Goal: Transaction & Acquisition: Purchase product/service

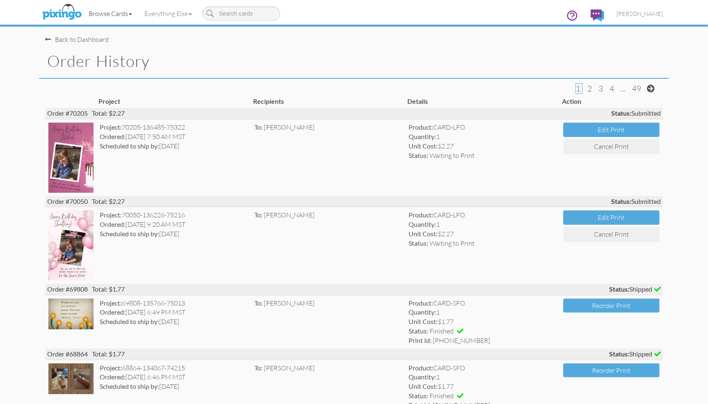
click at [112, 11] on link "Browse Cards" at bounding box center [110, 13] width 56 height 21
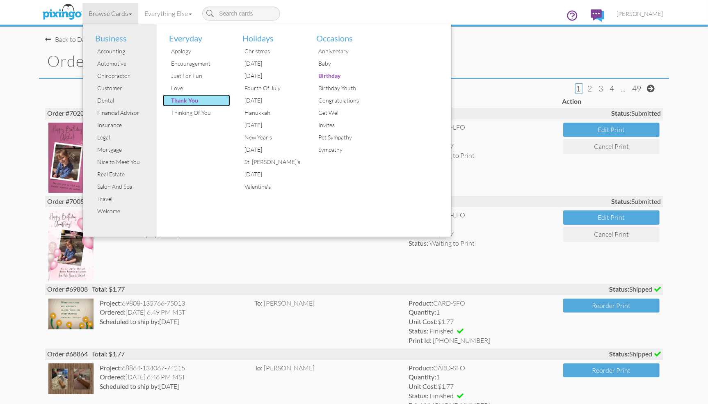
click at [185, 100] on div "Thank You" at bounding box center [200, 100] width 62 height 12
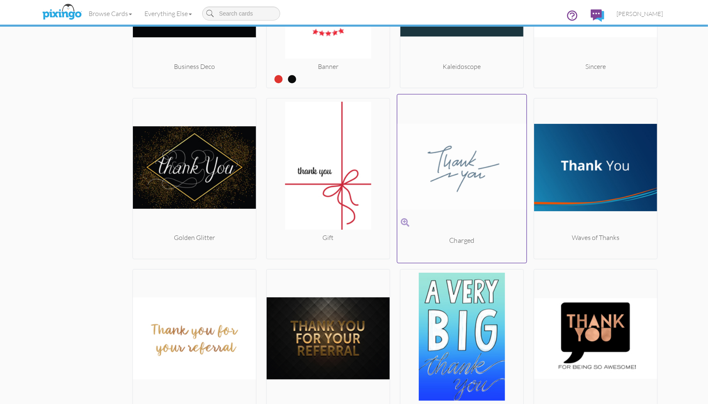
scroll to position [1795, 0]
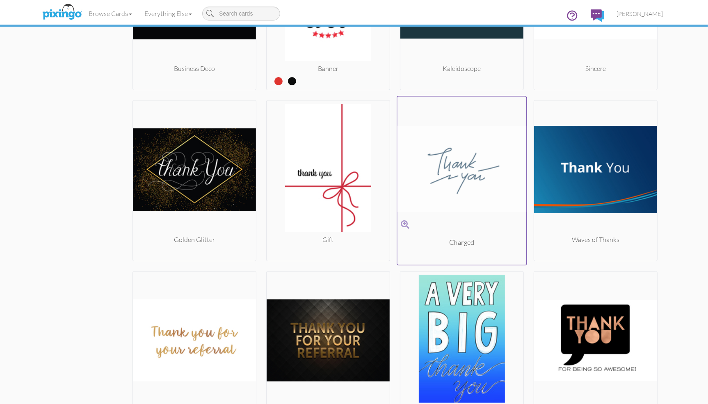
click at [471, 187] on img at bounding box center [462, 169] width 129 height 138
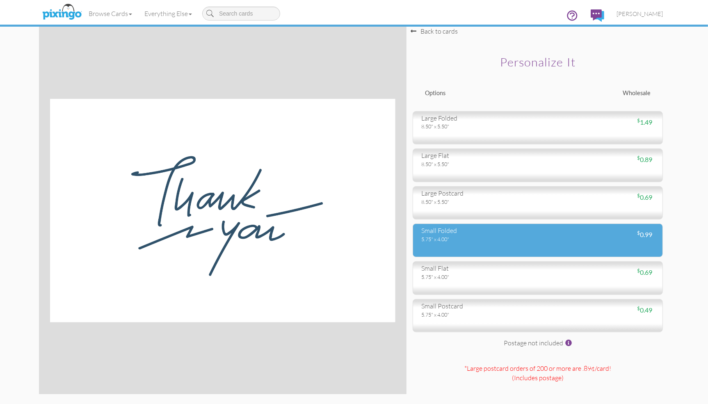
click at [516, 242] on div "5.75" x 4.00"" at bounding box center [476, 239] width 110 height 7
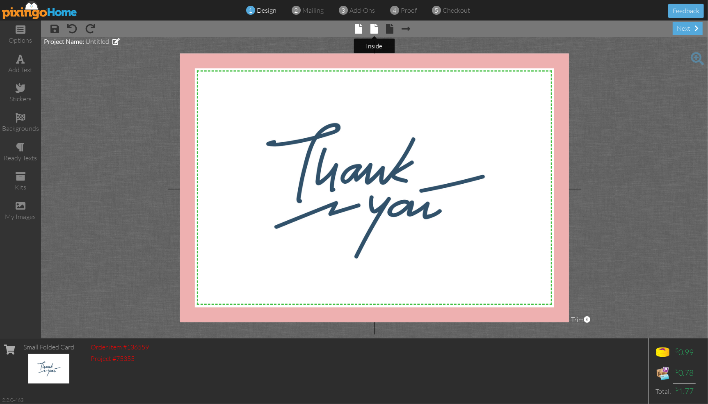
click at [376, 28] on span at bounding box center [374, 29] width 7 height 10
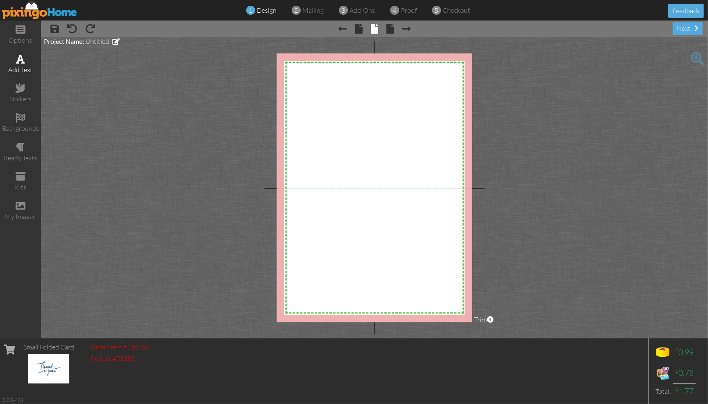
click at [22, 66] on div "add text" at bounding box center [20, 69] width 41 height 9
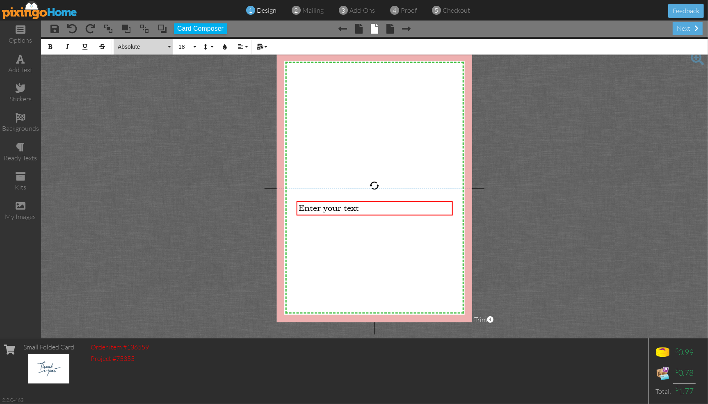
click at [149, 49] on span "Absolute" at bounding box center [141, 46] width 49 height 7
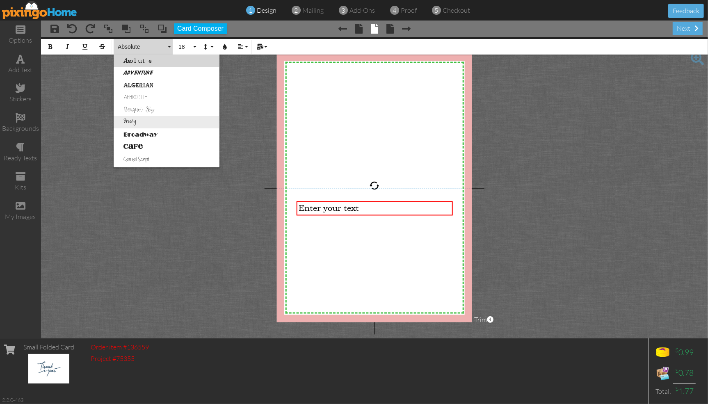
click at [133, 124] on link "Breezy" at bounding box center [167, 122] width 106 height 12
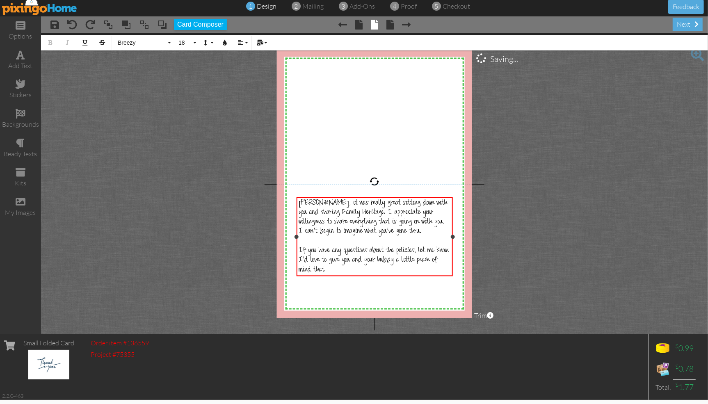
scroll to position [5, 0]
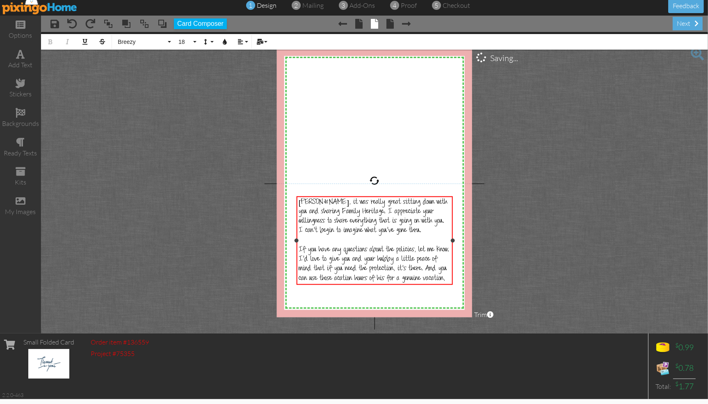
click at [314, 279] on span "If you have any questions about the policies, let me know. I'd love to give you…" at bounding box center [374, 265] width 151 height 38
click at [428, 279] on div "If you have any questions about the policies, let me know. I'd love to give you…" at bounding box center [375, 265] width 152 height 38
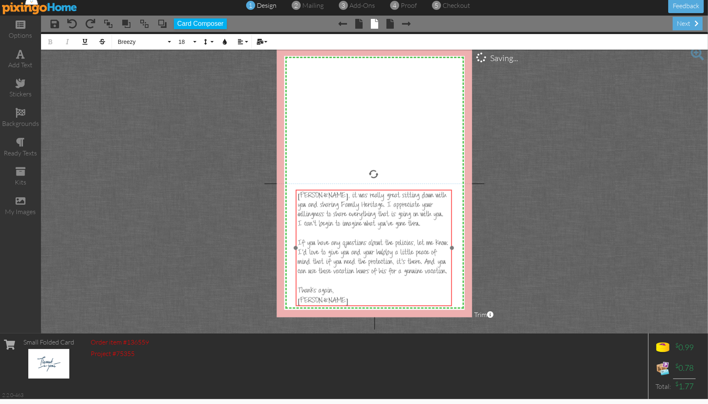
drag, startPoint x: 373, startPoint y: 197, endPoint x: 372, endPoint y: 190, distance: 6.6
click at [372, 190] on div "Karen, it was really great sitting down with you and sharing Family Heritage. I…" at bounding box center [373, 249] width 156 height 119
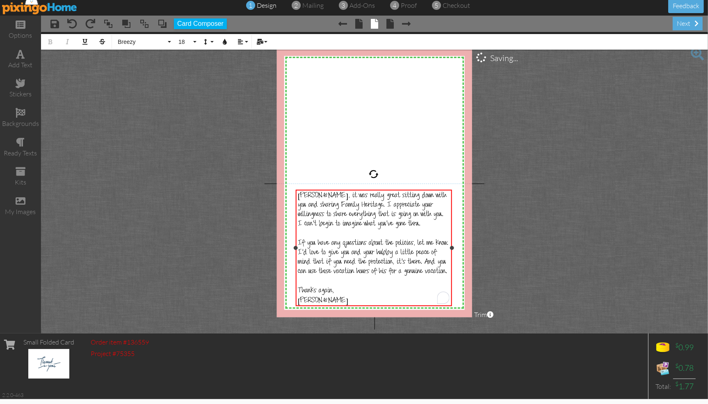
click at [316, 197] on span "Karen, it was really great sitting down with you and sharing Family Heritage. I…" at bounding box center [372, 211] width 149 height 38
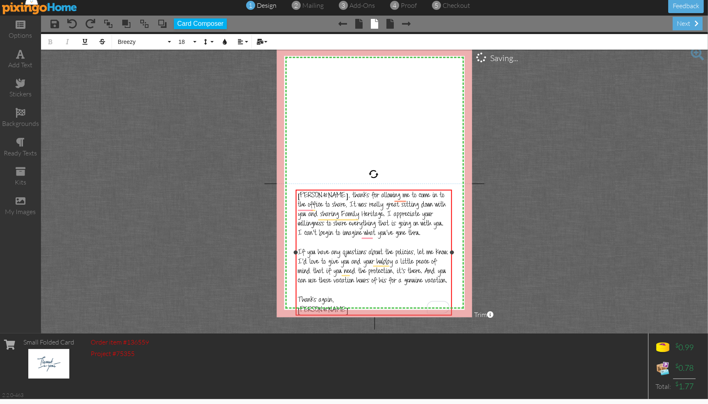
click at [340, 206] on span "Karen, thanks for allowing me to come in to the office to share, It was really …" at bounding box center [372, 215] width 148 height 47
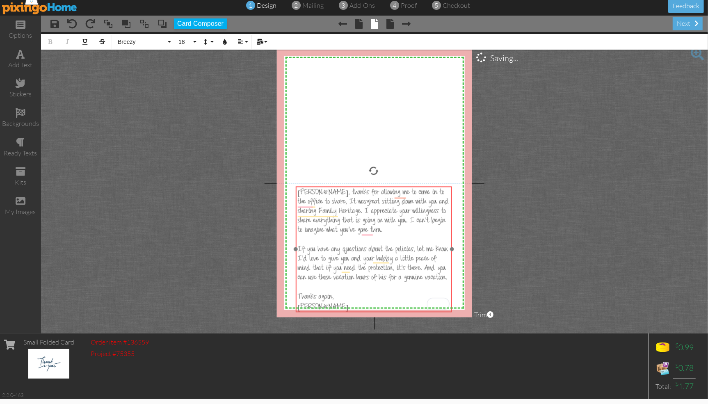
click at [376, 186] on div "Karen, thanks for allowing me to come in to the office to share, It was ​ ​ gre…" at bounding box center [373, 250] width 156 height 128
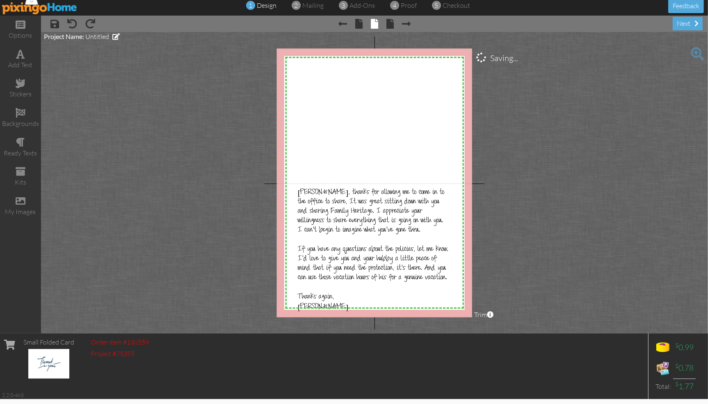
click at [533, 202] on project-studio-wrapper "X X X X X X X X X X X X X X X X X X X X X X X X X X X X X X X X X X X X X X X X…" at bounding box center [374, 183] width 667 height 302
click at [19, 208] on div "my images" at bounding box center [20, 211] width 41 height 9
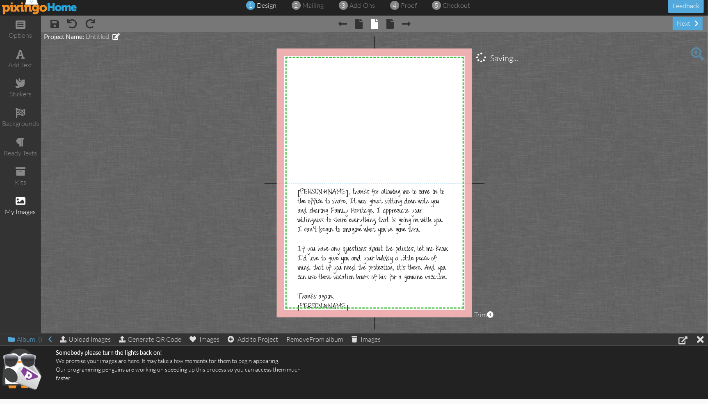
click at [30, 339] on div "Album: ()" at bounding box center [29, 339] width 43 height 11
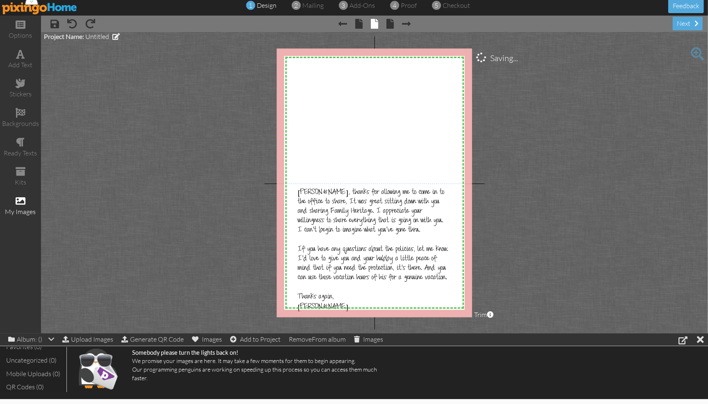
scroll to position [23, 0]
click at [32, 354] on div "Uncategorized (0)" at bounding box center [33, 359] width 58 height 14
click at [21, 356] on div "All Images (0)" at bounding box center [33, 354] width 58 height 14
click at [29, 369] on div "Favorites (32)" at bounding box center [37, 368] width 66 height 14
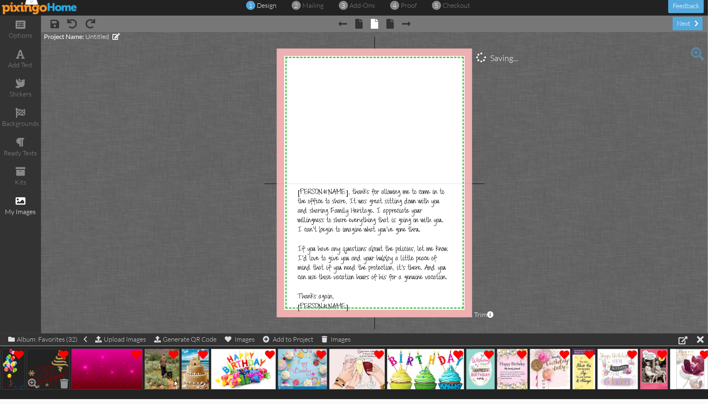
scroll to position [5, 0]
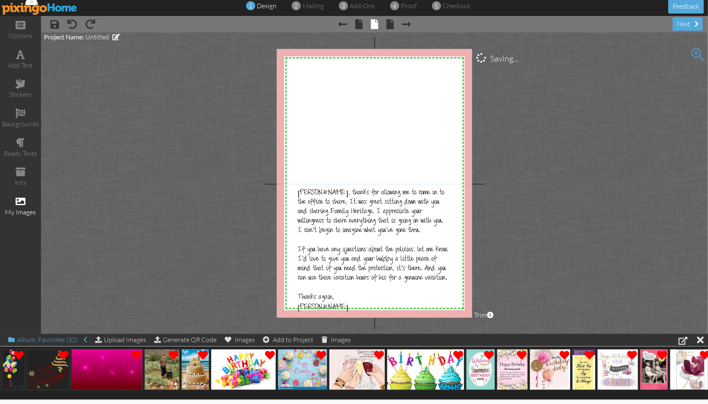
click at [11, 341] on span at bounding box center [11, 340] width 7 height 7
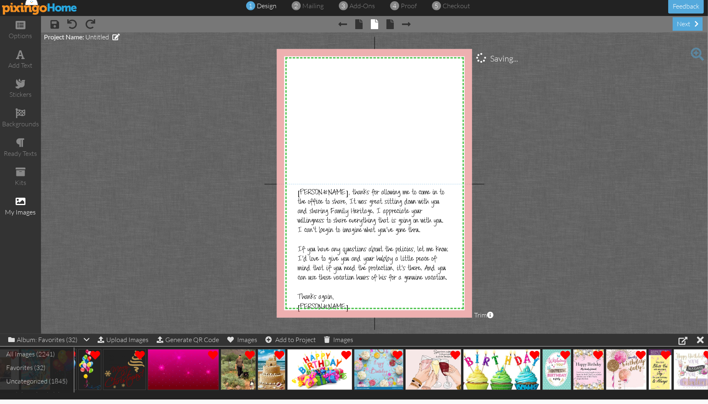
click at [28, 357] on div "All Images (2241)" at bounding box center [37, 355] width 66 height 14
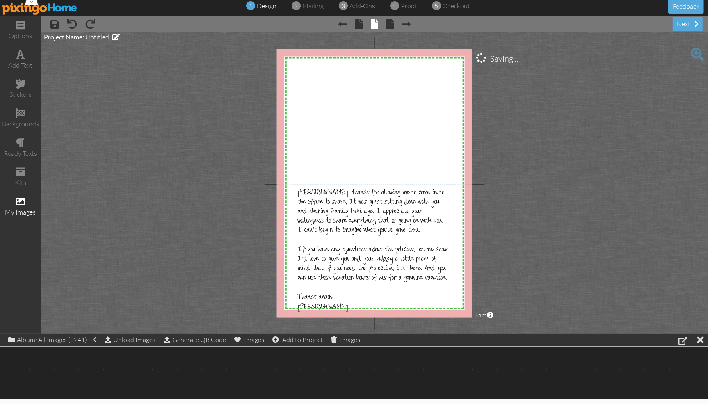
scroll to position [0, 6874]
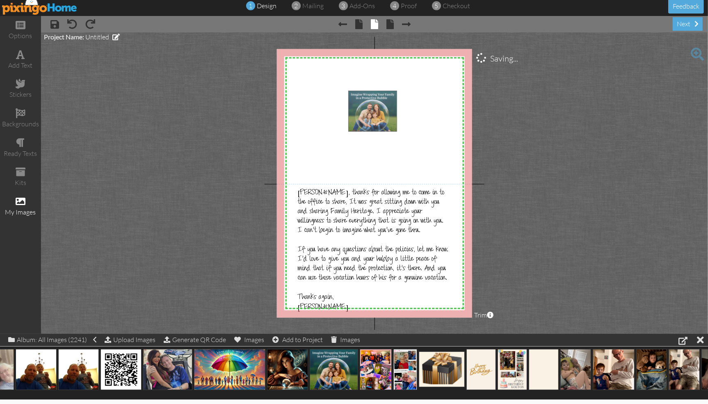
drag, startPoint x: 328, startPoint y: 357, endPoint x: 373, endPoint y: 99, distance: 262.0
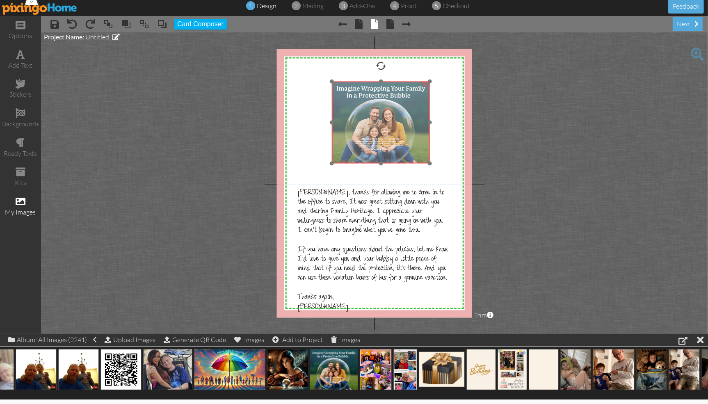
drag, startPoint x: 371, startPoint y: 97, endPoint x: 355, endPoint y: 88, distance: 18.5
click at [355, 88] on img at bounding box center [381, 123] width 98 height 82
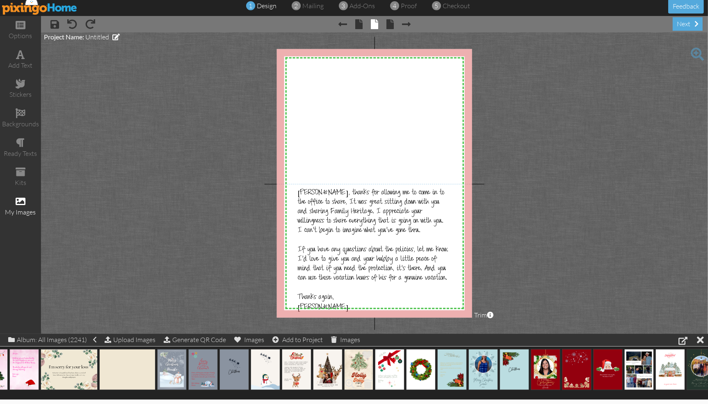
scroll to position [0, 7664]
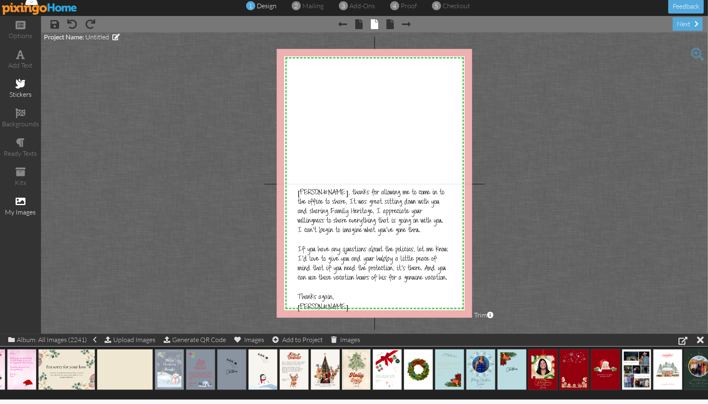
click at [27, 87] on div "stickers" at bounding box center [20, 89] width 41 height 29
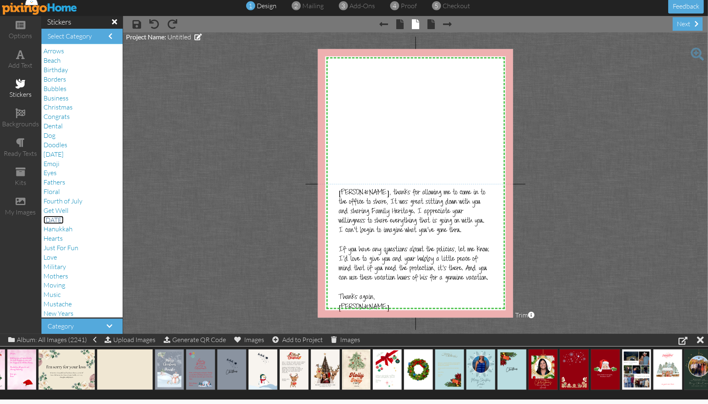
click at [57, 220] on span "[DATE]" at bounding box center [53, 220] width 20 height 8
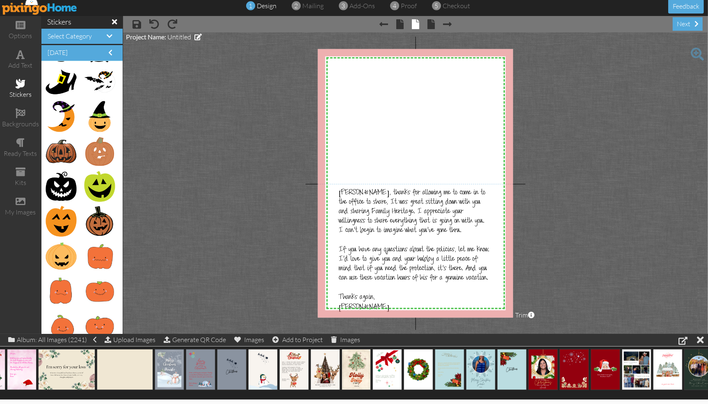
scroll to position [414, 0]
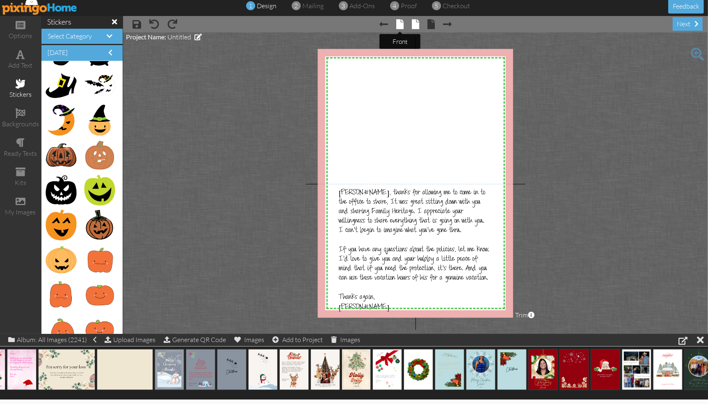
click at [399, 23] on span at bounding box center [399, 24] width 7 height 10
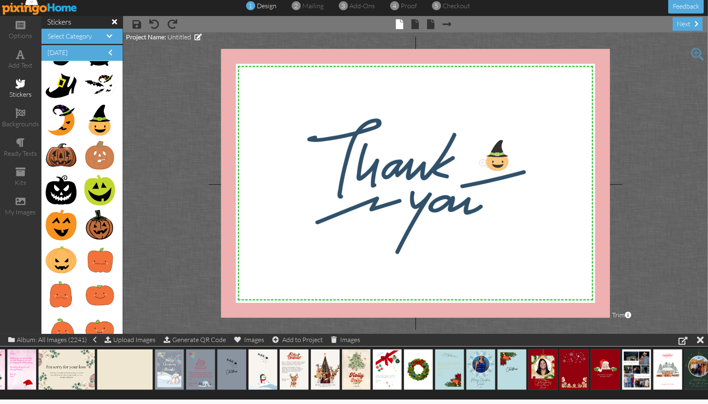
drag, startPoint x: 90, startPoint y: 126, endPoint x: 491, endPoint y: 161, distance: 402.0
drag, startPoint x: 573, startPoint y: 272, endPoint x: 520, endPoint y: 176, distance: 109.8
click at [520, 176] on div "X X X X X X X X X X X X X X X X X X X X X X X X X X X X X X X X X X X X X X X X…" at bounding box center [415, 183] width 389 height 269
drag, startPoint x: 494, startPoint y: 162, endPoint x: 502, endPoint y: 160, distance: 8.3
click at [502, 160] on img at bounding box center [499, 158] width 28 height 38
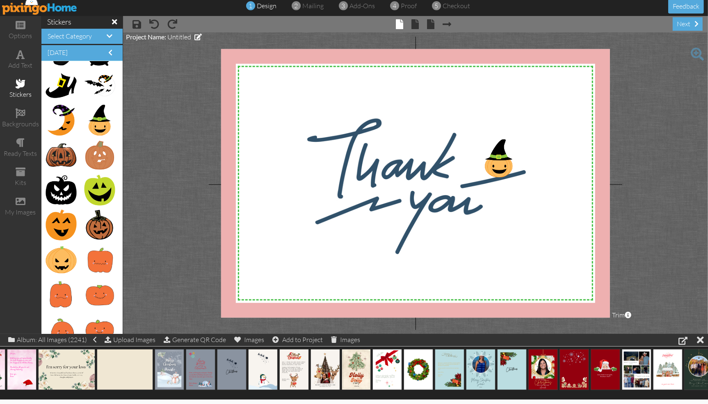
click at [632, 109] on project-studio-wrapper "X X X X X X X X X X X X X X X X X X X X X X X X X X X X X X X X X X X X X X X X…" at bounding box center [415, 183] width 585 height 302
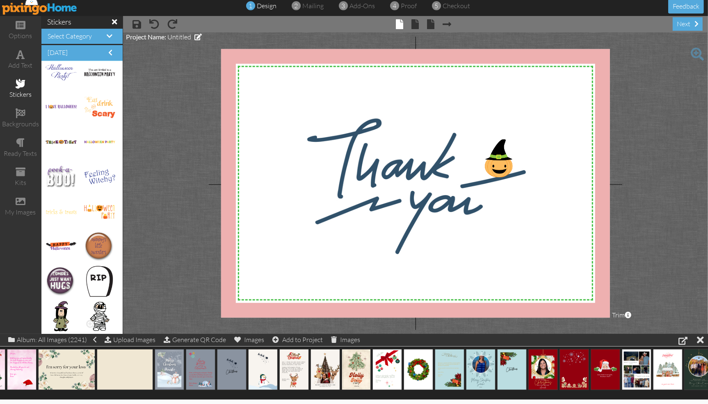
scroll to position [7, 0]
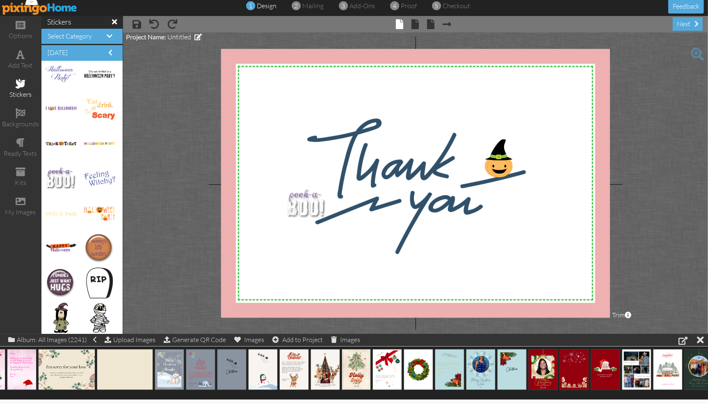
drag, startPoint x: 62, startPoint y: 179, endPoint x: 304, endPoint y: 204, distance: 242.5
drag, startPoint x: 382, startPoint y: 263, endPoint x: 360, endPoint y: 222, distance: 46.6
click at [360, 222] on div "X X X X X X X X X X X X X X X X X X X X X X X X X X X X X X X X X X X X X X X X…" at bounding box center [415, 183] width 389 height 269
click at [302, 215] on img at bounding box center [308, 204] width 43 height 33
drag, startPoint x: 302, startPoint y: 215, endPoint x: 310, endPoint y: 215, distance: 7.4
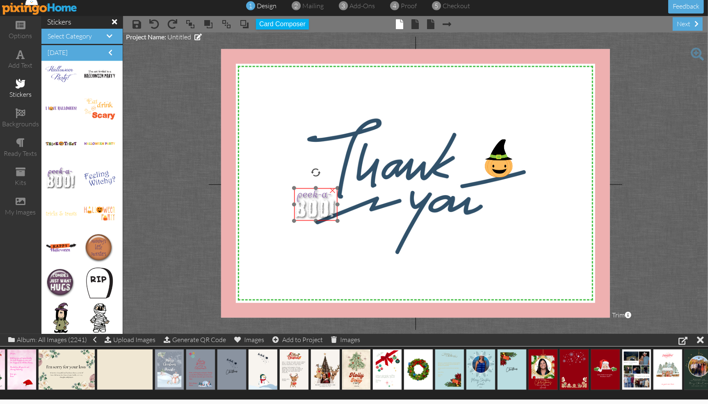
click at [310, 215] on img at bounding box center [315, 204] width 43 height 33
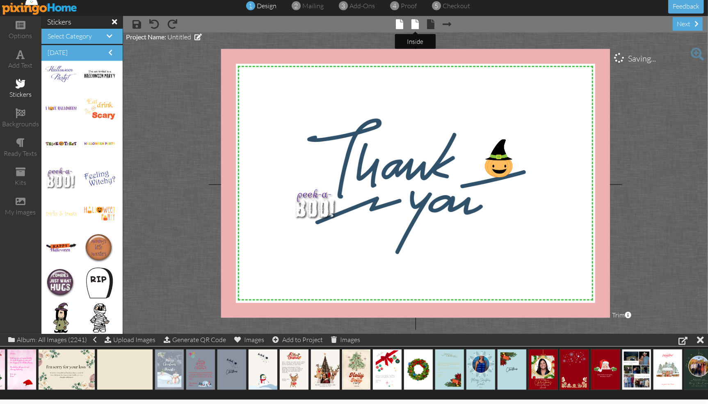
click at [418, 26] on span at bounding box center [415, 24] width 7 height 10
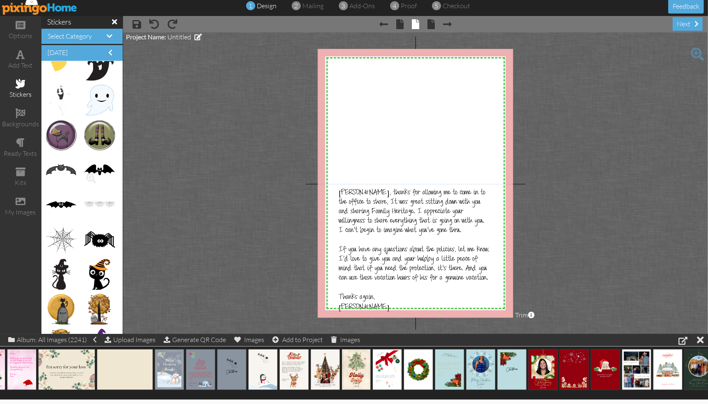
scroll to position [889, 0]
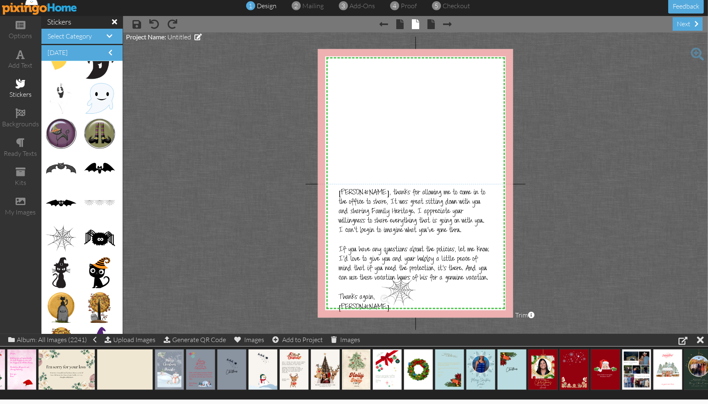
drag, startPoint x: 65, startPoint y: 236, endPoint x: 398, endPoint y: 288, distance: 336.9
drag, startPoint x: 398, startPoint y: 288, endPoint x: 398, endPoint y: 279, distance: 9.4
click at [398, 279] on img at bounding box center [402, 287] width 49 height 43
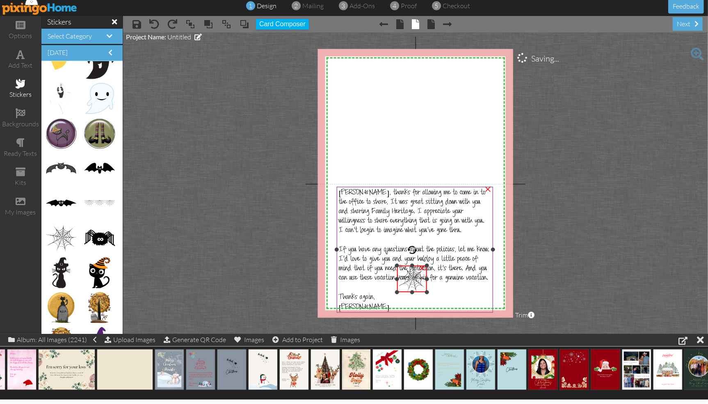
drag, startPoint x: 379, startPoint y: 309, endPoint x: 393, endPoint y: 293, distance: 21.9
click at [393, 293] on div "X X X X X X X X X X X X X X X X X X X X X X X X X X X X X X X X X X X X X X X X…" at bounding box center [415, 183] width 195 height 269
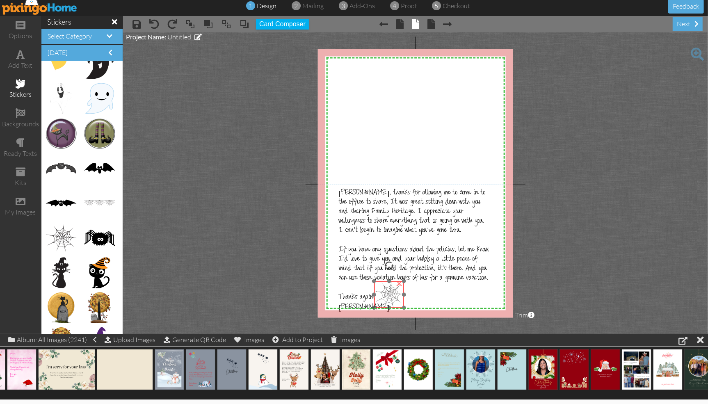
drag, startPoint x: 412, startPoint y: 285, endPoint x: 389, endPoint y: 300, distance: 27.8
click at [389, 300] on img at bounding box center [389, 295] width 30 height 27
drag, startPoint x: 373, startPoint y: 283, endPoint x: 379, endPoint y: 288, distance: 7.5
click at [379, 288] on div at bounding box center [380, 287] width 4 height 4
drag, startPoint x: 390, startPoint y: 295, endPoint x: 383, endPoint y: 294, distance: 6.7
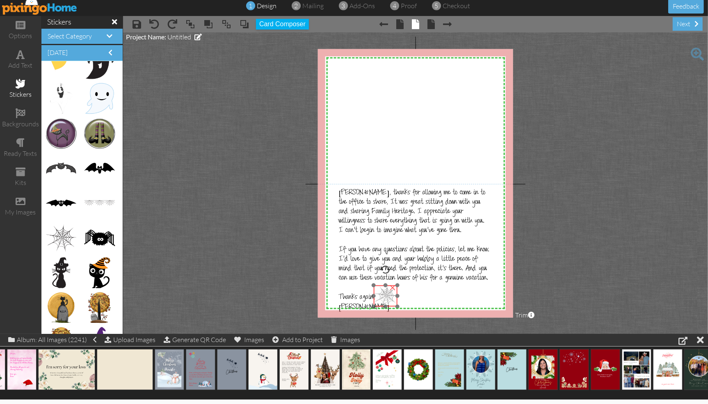
click at [383, 294] on img at bounding box center [386, 296] width 24 height 21
click at [286, 275] on project-studio-wrapper "X X X X X X X X X X X X X X X X X X X X X X X X X X X X X X X X X X X X X X X X…" at bounding box center [415, 183] width 585 height 302
drag, startPoint x: 63, startPoint y: 205, endPoint x: 380, endPoint y: 121, distance: 328.5
click at [382, 113] on img at bounding box center [387, 110] width 49 height 11
drag, startPoint x: 386, startPoint y: 89, endPoint x: 379, endPoint y: 90, distance: 6.6
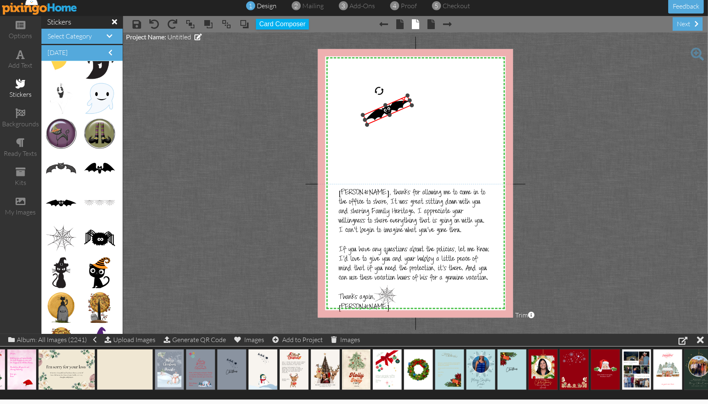
click at [379, 90] on div at bounding box center [379, 91] width 13 height 13
click at [258, 143] on project-studio-wrapper "X X X X X X X X X X X X X X X X X X X X X X X X X X X X X X X X X X X X X X X X…" at bounding box center [415, 183] width 585 height 302
drag, startPoint x: 96, startPoint y: 172, endPoint x: 440, endPoint y: 133, distance: 345.7
drag, startPoint x: 421, startPoint y: 131, endPoint x: 429, endPoint y: 128, distance: 9.1
click at [429, 128] on div at bounding box center [429, 128] width 4 height 4
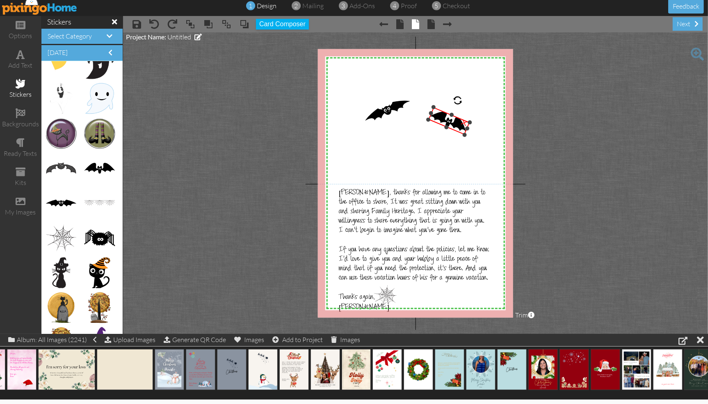
drag, startPoint x: 451, startPoint y: 103, endPoint x: 458, endPoint y: 101, distance: 7.2
click at [458, 101] on div at bounding box center [457, 100] width 13 height 13
click at [272, 167] on project-studio-wrapper "X X X X X X X X X X X X X X X X X X X X X X X X X X X X X X X X X X X X X X X X…" at bounding box center [415, 183] width 585 height 302
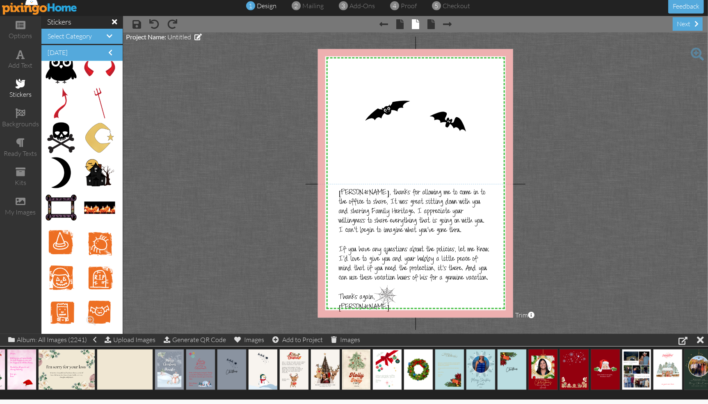
scroll to position [1192, 0]
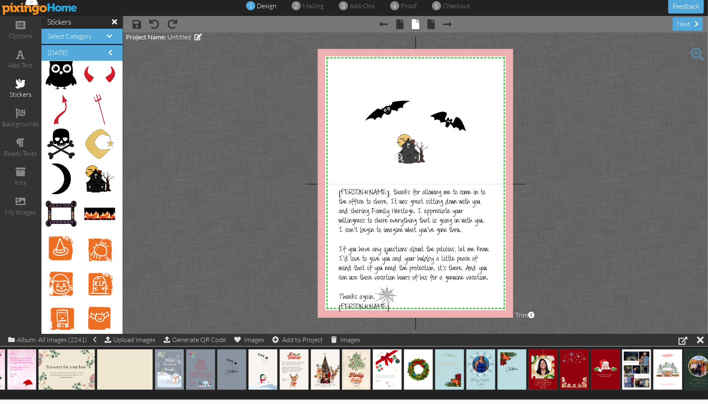
drag, startPoint x: 91, startPoint y: 188, endPoint x: 407, endPoint y: 158, distance: 317.4
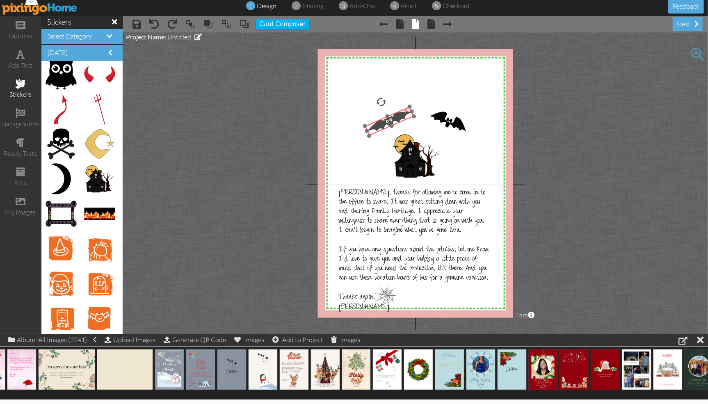
drag, startPoint x: 395, startPoint y: 110, endPoint x: 397, endPoint y: 121, distance: 11.3
click at [397, 121] on img at bounding box center [389, 122] width 49 height 30
click at [369, 128] on div "X X X X X X X X X X X X X X X X X X X X X X X X X X X X X X X X X X X X X X X X…" at bounding box center [415, 183] width 195 height 269
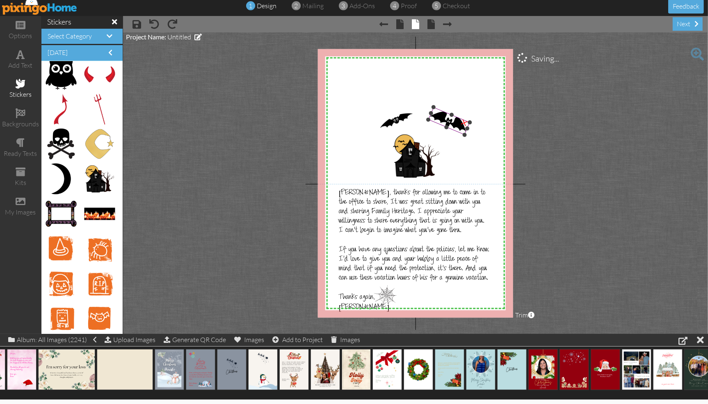
click at [451, 121] on img at bounding box center [448, 120] width 41 height 27
drag, startPoint x: 433, startPoint y: 108, endPoint x: 437, endPoint y: 113, distance: 6.3
click at [437, 113] on div "X X X X X X X X X X X X X X X X X X X X X X X X X X X X X X X X X X X X X X X X…" at bounding box center [415, 183] width 195 height 269
click at [295, 165] on project-studio-wrapper "X X X X X X X X X X X X X X X X X X X X X X X X X X X X X X X X X X X X X X X X…" at bounding box center [415, 183] width 585 height 302
click at [419, 153] on img at bounding box center [416, 156] width 49 height 45
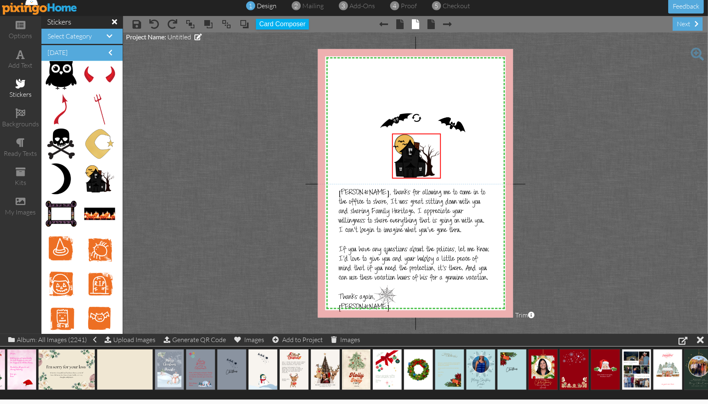
click at [257, 169] on project-studio-wrapper "X X X X X X X X X X X X X X X X X X X X X X X X X X X X X X X X X X X X X X X X…" at bounding box center [415, 183] width 585 height 302
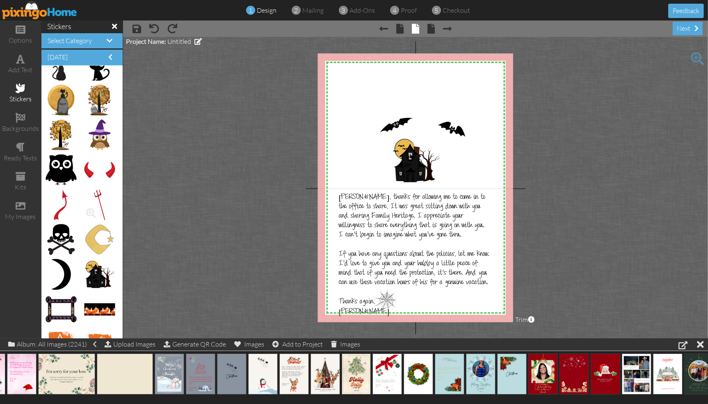
scroll to position [1101, 0]
drag, startPoint x: 394, startPoint y: 124, endPoint x: 385, endPoint y: 132, distance: 12.2
click at [385, 132] on img at bounding box center [386, 132] width 35 height 21
click at [532, 94] on project-studio-wrapper "X X X X X X X X X X X X X X X X X X X X X X X X X X X X X X X X X X X X X X X X…" at bounding box center [415, 188] width 585 height 302
drag, startPoint x: 454, startPoint y: 127, endPoint x: 455, endPoint y: 119, distance: 7.9
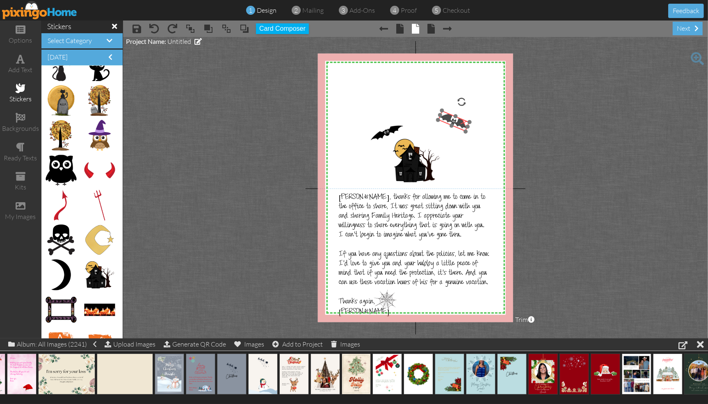
click at [455, 119] on img at bounding box center [454, 121] width 32 height 21
click at [546, 75] on project-studio-wrapper "X X X X X X X X X X X X X X X X X X X X X X X X X X X X X X X X X X X X X X X X…" at bounding box center [415, 188] width 585 height 302
click at [433, 32] on span at bounding box center [431, 29] width 7 height 10
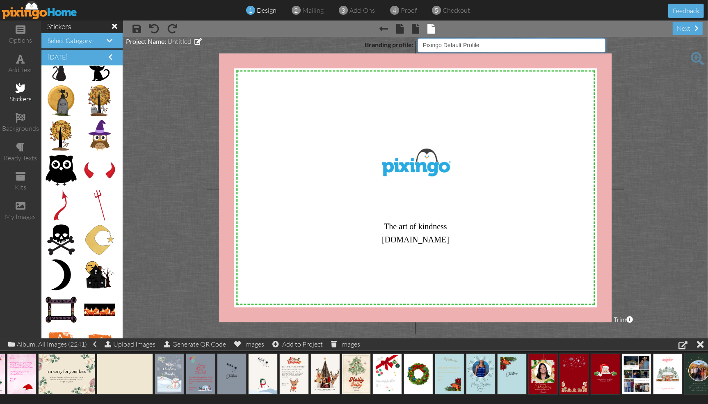
click at [600, 44] on select "Pixingo Default Profile Umbrella of Protection" at bounding box center [512, 45] width 188 height 14
select select "object:7411"
click at [418, 38] on select "Pixingo Default Profile Umbrella of Protection" at bounding box center [512, 45] width 188 height 14
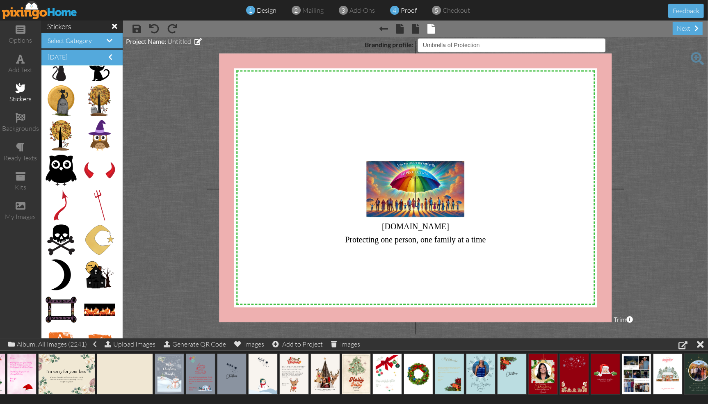
click at [407, 12] on span "proof" at bounding box center [409, 10] width 16 height 8
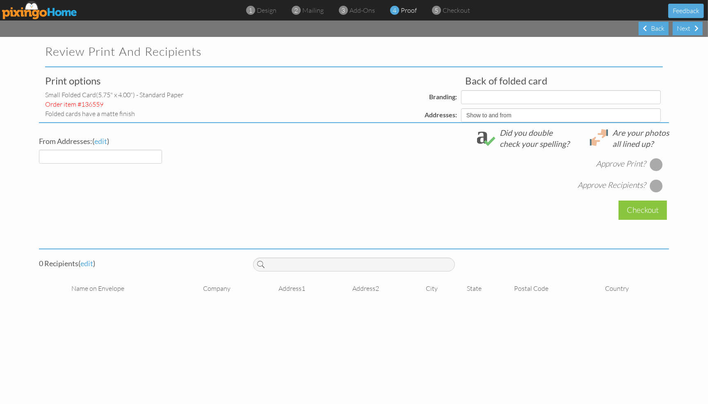
select select "object:7436"
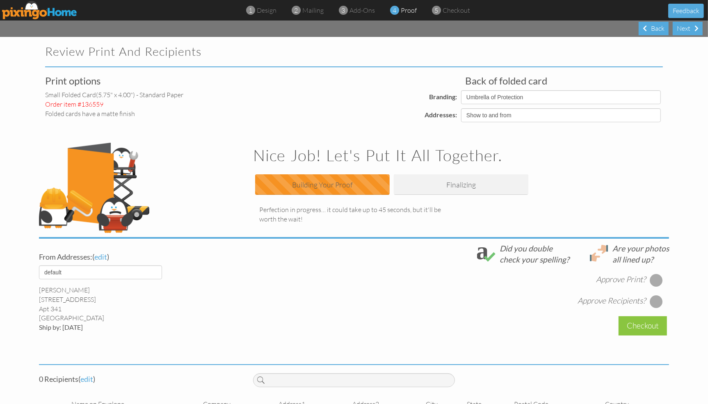
select select "object:7439"
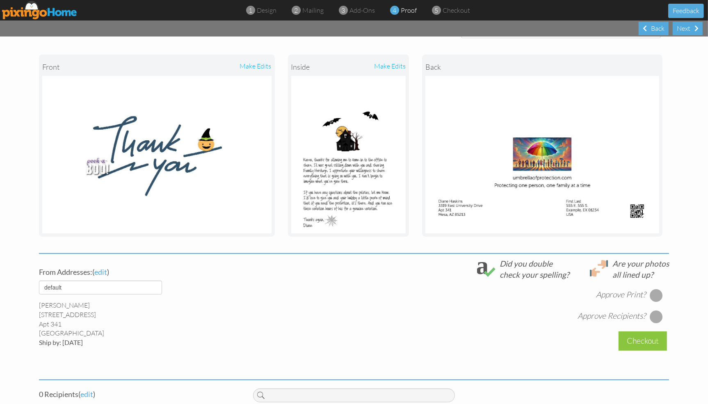
scroll to position [88, 0]
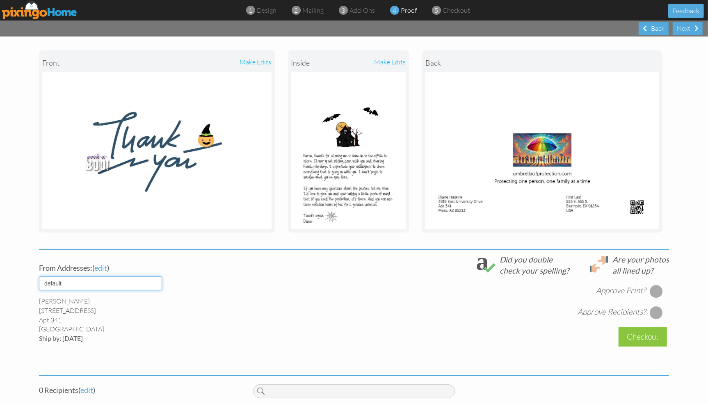
click at [154, 283] on select "default Work" at bounding box center [100, 284] width 123 height 14
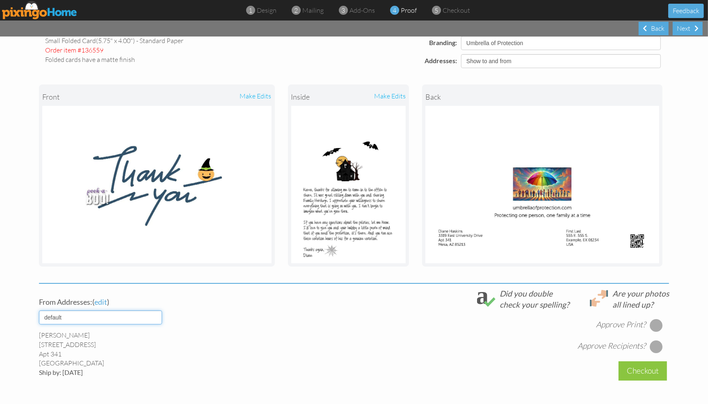
scroll to position [53, 0]
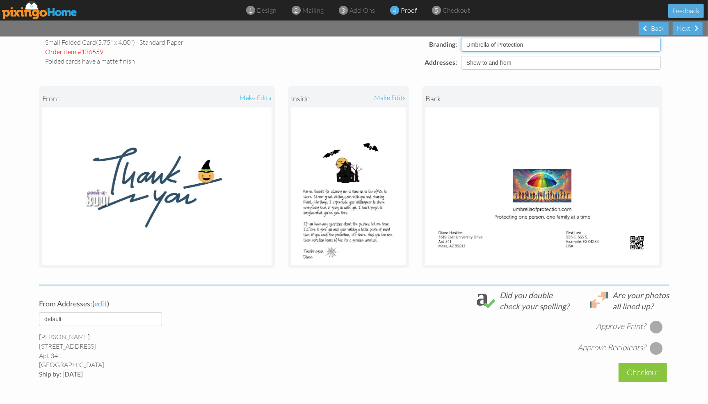
click at [652, 45] on select "Pixingo Default Profile Umbrella of Protection" at bounding box center [561, 45] width 200 height 14
click at [650, 60] on select "Show to and from Show from only Hide to and from" at bounding box center [561, 63] width 200 height 14
select select "object:7428"
click at [461, 56] on select "Show to and from Show from only Hide to and from" at bounding box center [561, 63] width 200 height 14
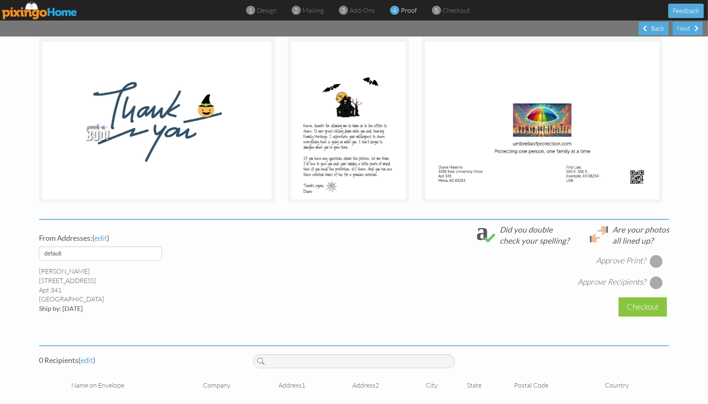
scroll to position [123, 0]
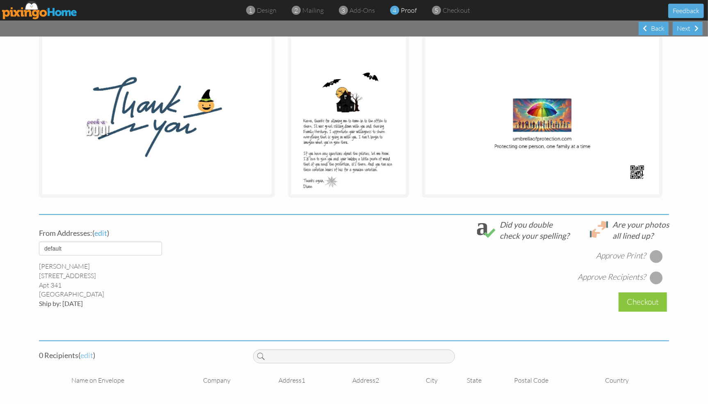
click at [83, 355] on span "edit" at bounding box center [86, 355] width 13 height 9
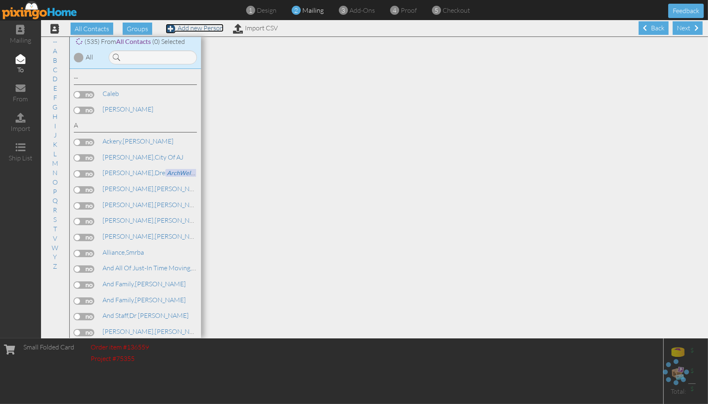
click at [170, 29] on span at bounding box center [171, 29] width 10 height 10
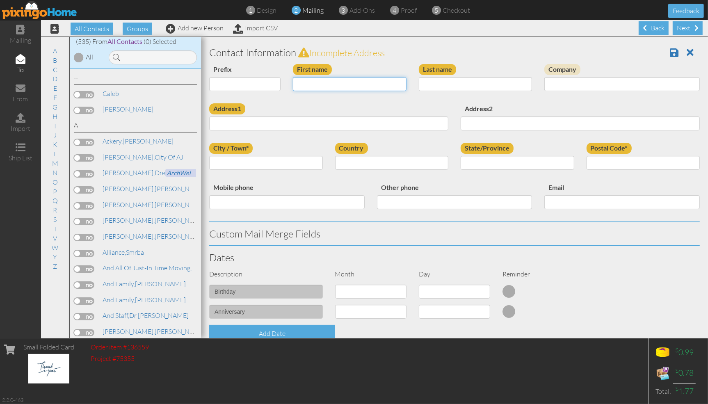
click at [304, 87] on input "First name" at bounding box center [350, 84] width 114 height 14
type input "Karen"
type input "Ragan"
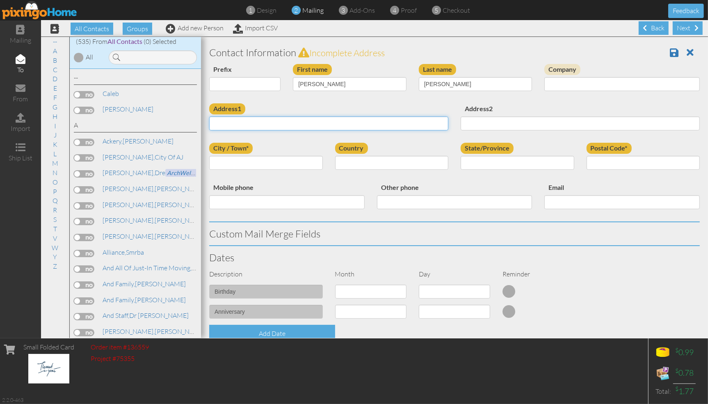
paste input "288 N Ironwood Dr # 111"
drag, startPoint x: 280, startPoint y: 126, endPoint x: 266, endPoint y: 126, distance: 14.4
click at [266, 126] on input "288 N Ironwood Dr # 111" at bounding box center [328, 124] width 239 height 14
type input "[STREET_ADDRESS]"
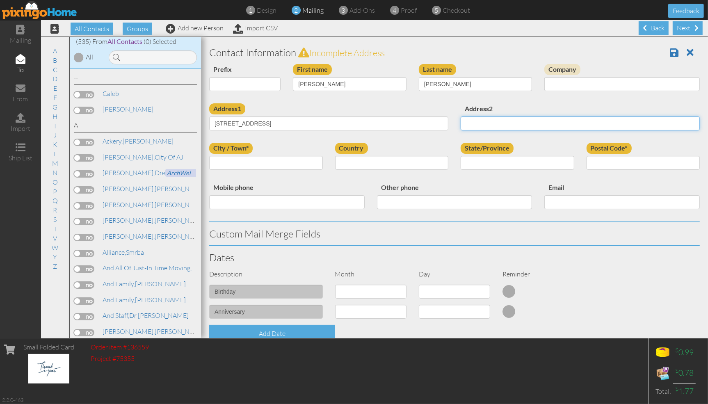
click at [473, 122] on input "Address2" at bounding box center [580, 124] width 239 height 14
paste input "# 111"
type input "#111"
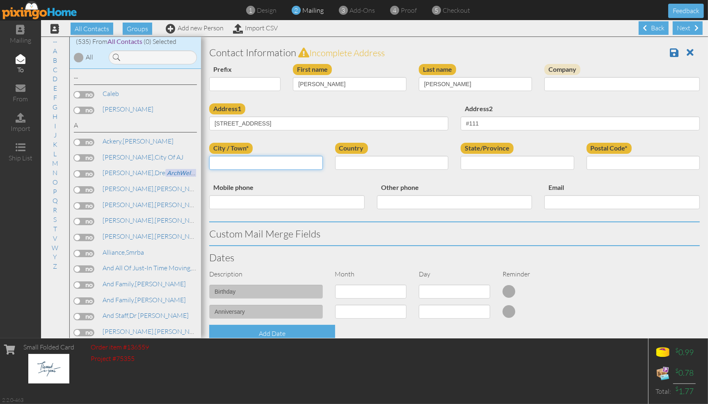
click at [304, 164] on input "City / Town*" at bounding box center [266, 163] width 114 height 14
type input "[GEOGRAPHIC_DATA]"
click at [417, 167] on select "United States -------------- Afghanistan Albania Algeria American Samoa Andorra…" at bounding box center [392, 163] width 114 height 14
click at [515, 161] on input "State/Province" at bounding box center [518, 163] width 114 height 14
click at [436, 166] on select "United States -------------- Afghanistan Albania Algeria American Samoa Andorra…" at bounding box center [392, 163] width 114 height 14
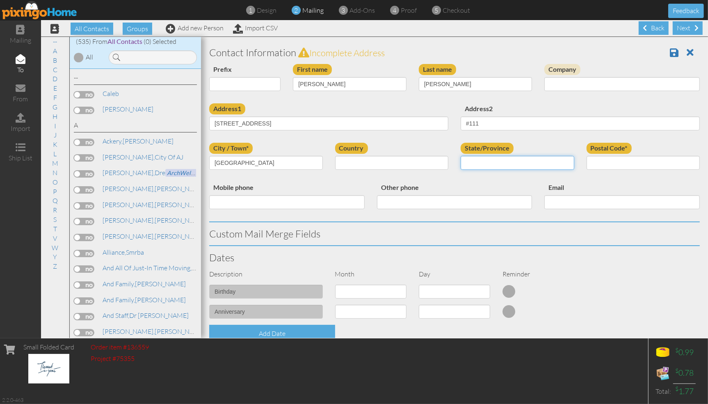
click at [492, 162] on input "State/Province" at bounding box center [518, 163] width 114 height 14
type input "AZ"
click at [600, 163] on input "Postal Code*" at bounding box center [644, 163] width 114 height 14
type input "85120"
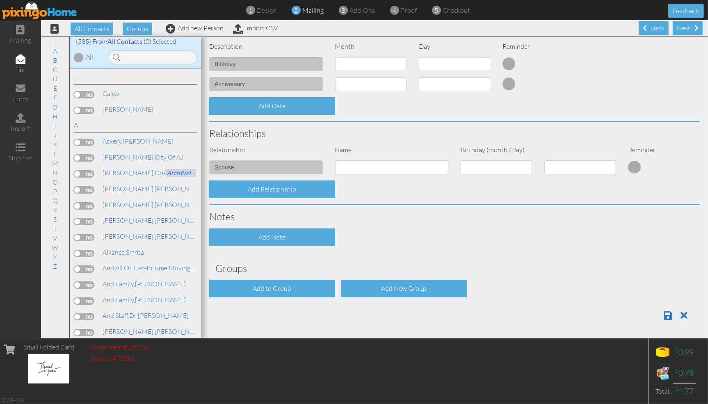
scroll to position [9, 0]
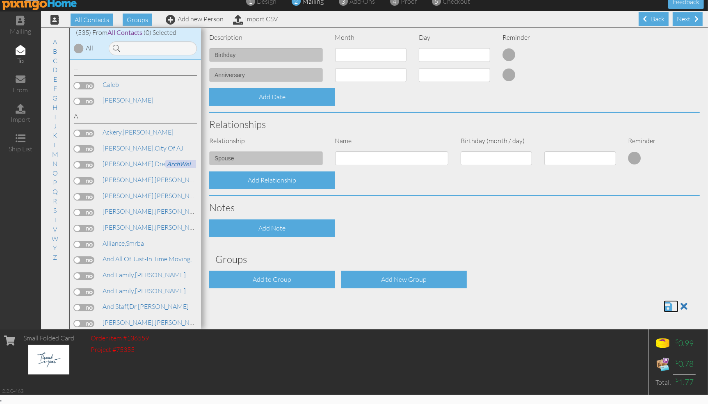
click at [664, 305] on span at bounding box center [668, 307] width 9 height 10
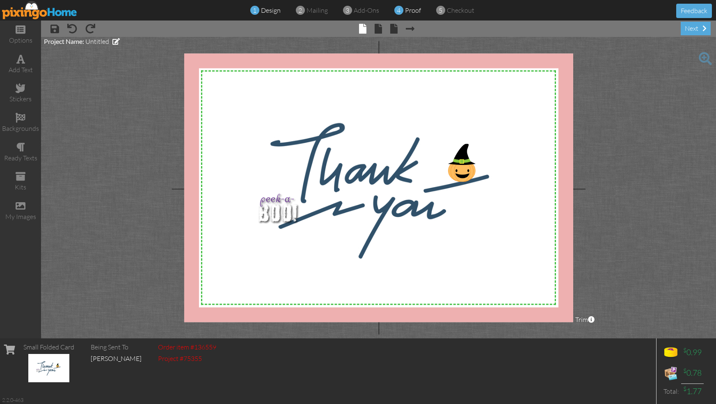
click at [414, 11] on span "proof" at bounding box center [413, 10] width 16 height 8
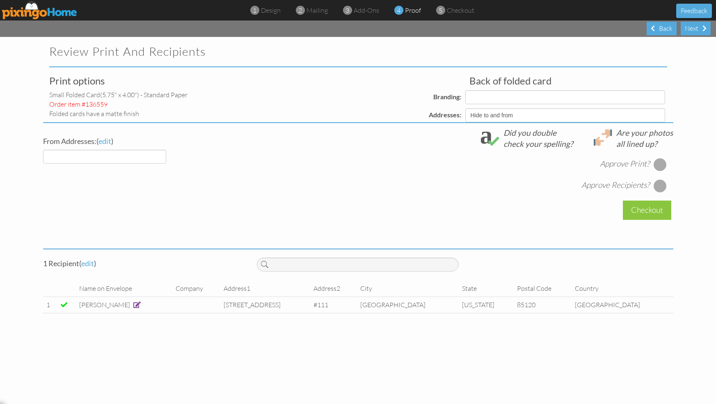
select select "object:149"
select select "object:145"
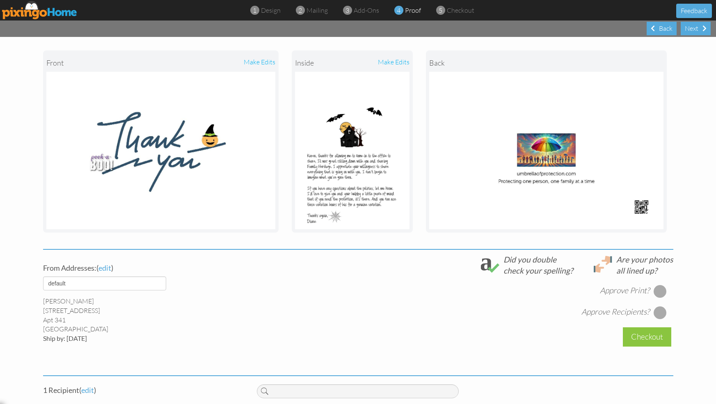
scroll to position [90, 0]
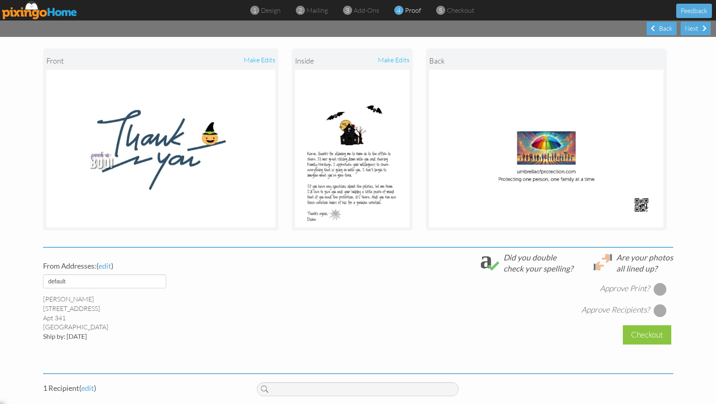
click at [654, 288] on div at bounding box center [660, 289] width 13 height 13
click at [657, 307] on div at bounding box center [660, 310] width 13 height 13
click at [647, 333] on div "Checkout" at bounding box center [647, 334] width 48 height 19
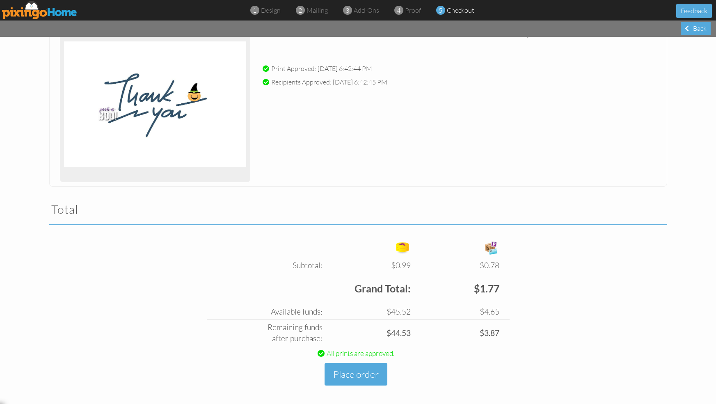
scroll to position [116, 0]
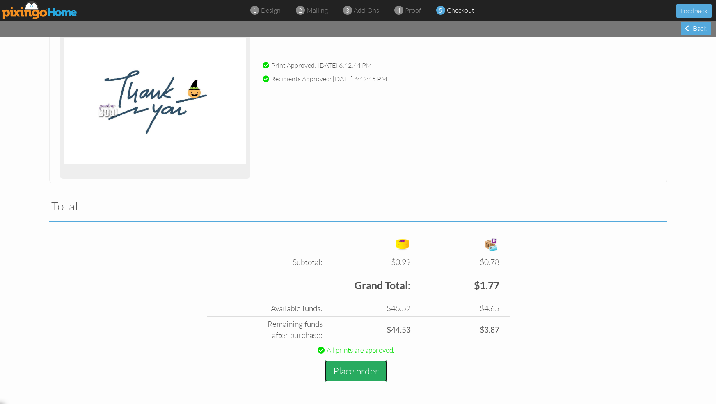
click at [365, 364] on button "Place order" at bounding box center [356, 371] width 63 height 23
